Goal: Find specific page/section

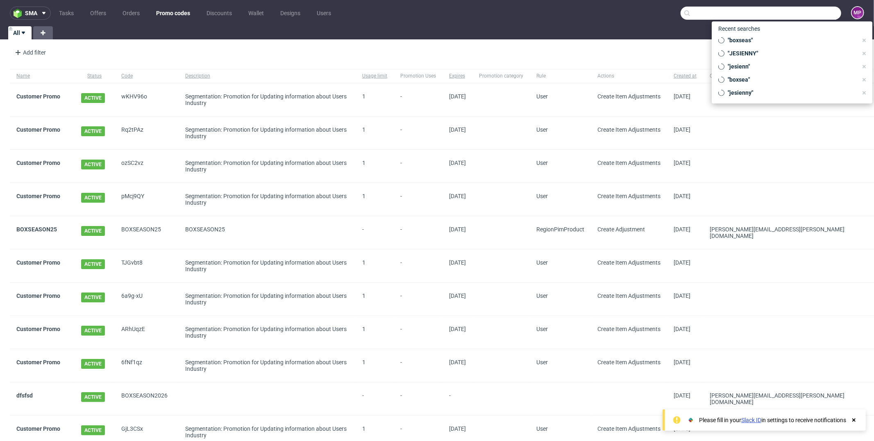
click at [796, 15] on input "text" at bounding box center [761, 13] width 161 height 13
paste input "R007738938"
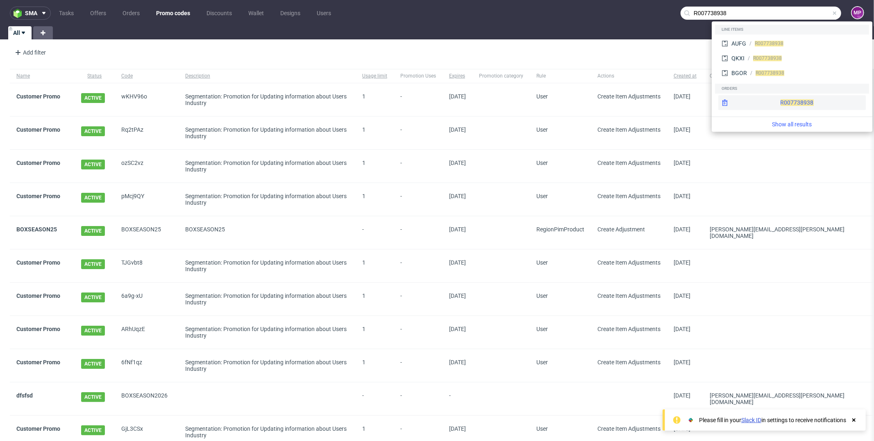
type input "R007738938"
click at [781, 103] on span "R007738938" at bounding box center [797, 102] width 33 height 7
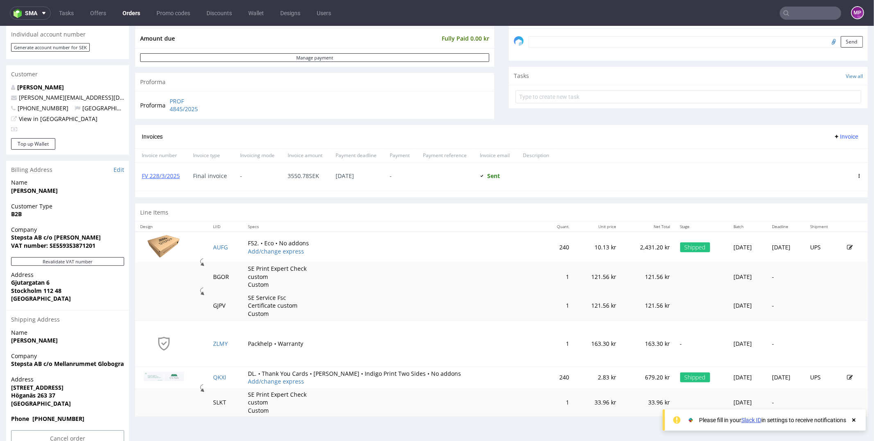
scroll to position [273, 0]
